Goal: Information Seeking & Learning: Learn about a topic

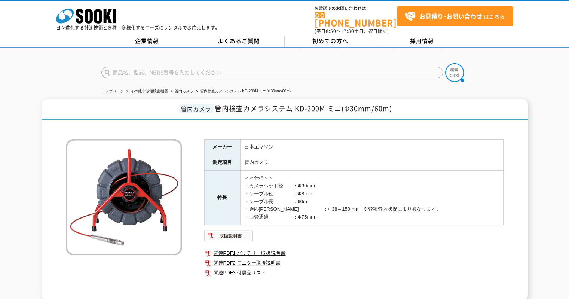
click at [297, 203] on td "＜＜仕様＞＞ ・カメラヘッド径　　：Φ30mm ・ケーブル径　　　　：Φ8mm ・ケーブル長　　　　：60m ・適応[PERSON_NAME]　　　　　：Φ3…" at bounding box center [371, 198] width 263 height 55
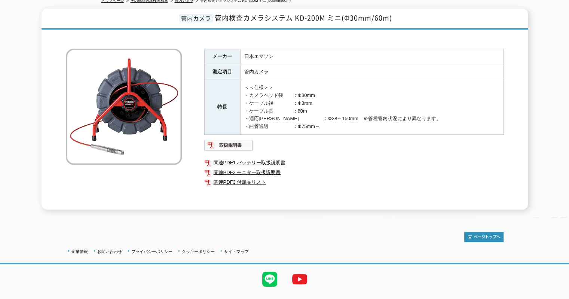
scroll to position [102, 0]
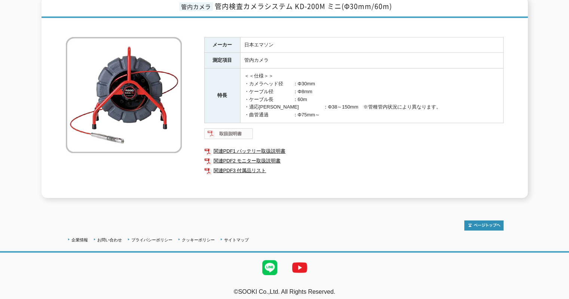
click at [227, 128] on img at bounding box center [228, 134] width 49 height 12
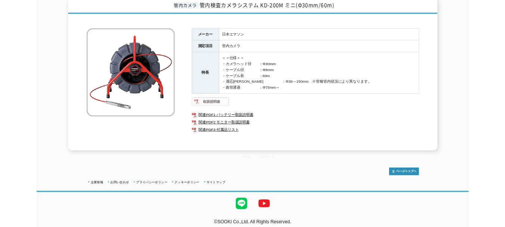
scroll to position [102, 0]
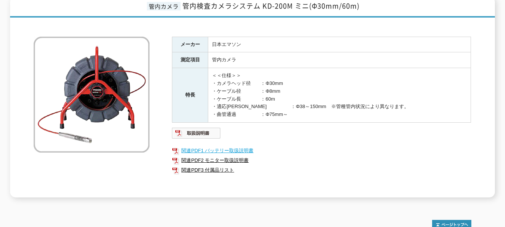
click at [208, 147] on link "関連PDF1 バッテリー取扱説明書" at bounding box center [321, 151] width 299 height 10
click at [202, 157] on link "関連PDF2 モニター取扱説明書" at bounding box center [321, 161] width 299 height 10
click at [173, 128] on img at bounding box center [196, 133] width 49 height 12
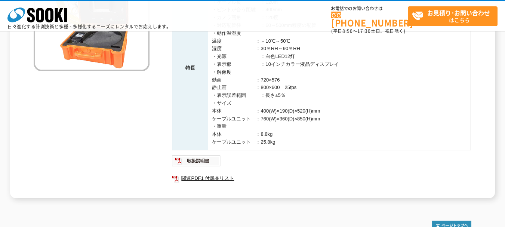
scroll to position [150, 0]
click at [308, 129] on td "・カメラ先端径　　　：Φ40 ・ケーブル長　　　　：120m ・ピントが合う距離　：400mm ・カメラ画角　　　　：120度 ・対応配管径　　　　：60～5…" at bounding box center [339, 67] width 263 height 163
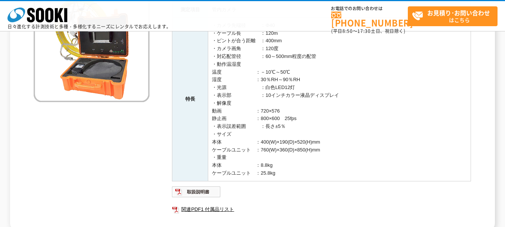
scroll to position [75, 0]
